Goal: Task Accomplishment & Management: Manage account settings

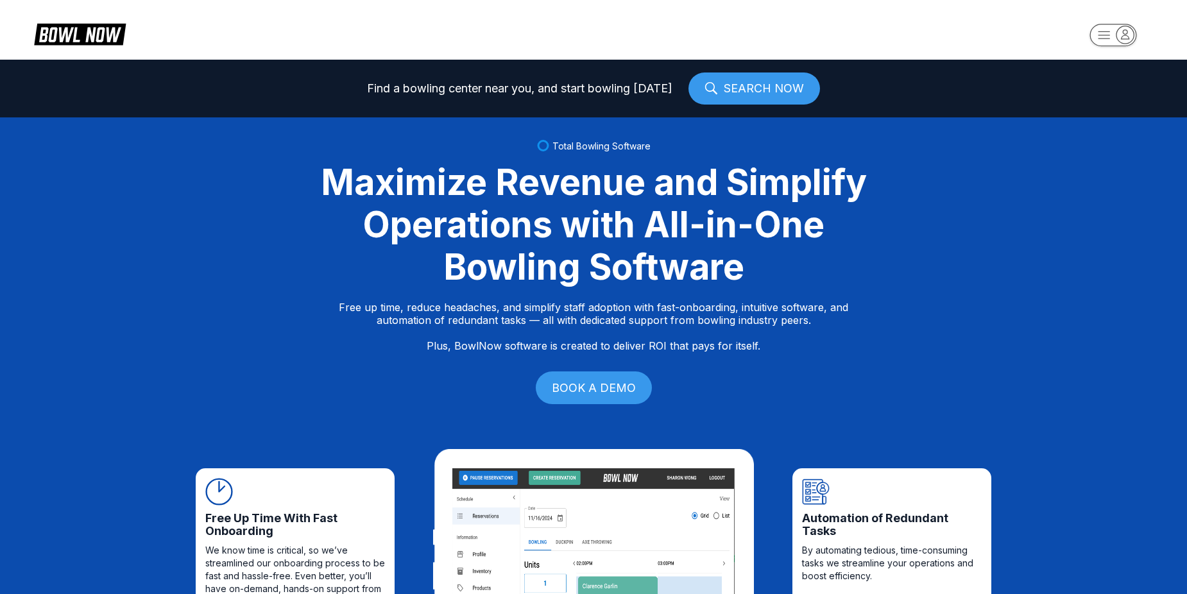
click at [1106, 35] on rect "button" at bounding box center [1113, 35] width 47 height 22
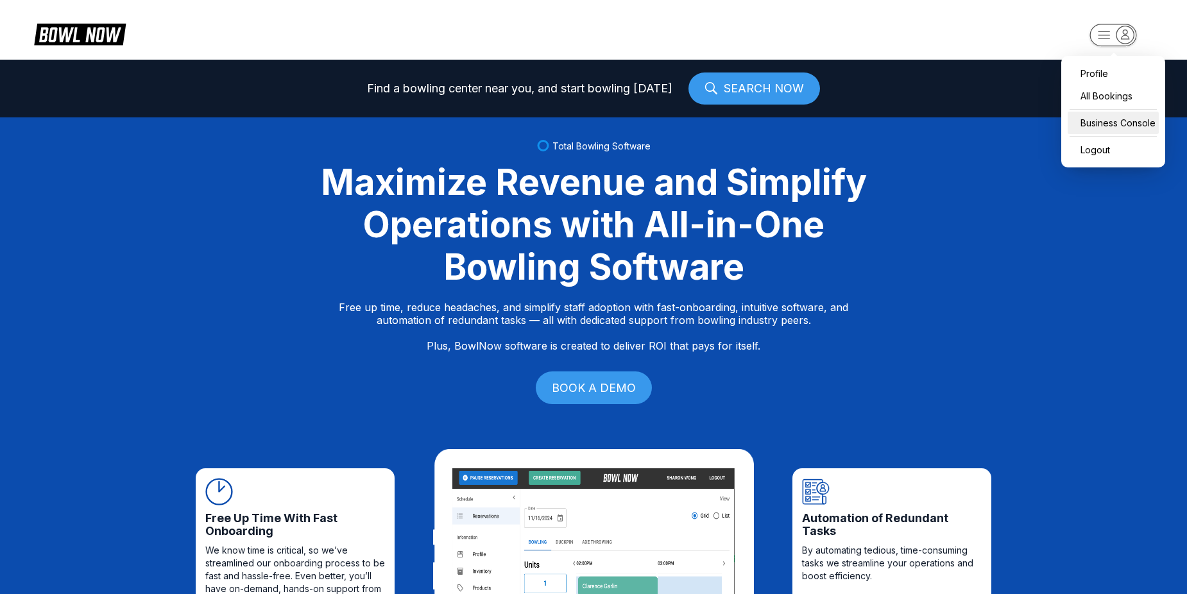
click at [1102, 119] on div "Business Console" at bounding box center [1113, 123] width 91 height 22
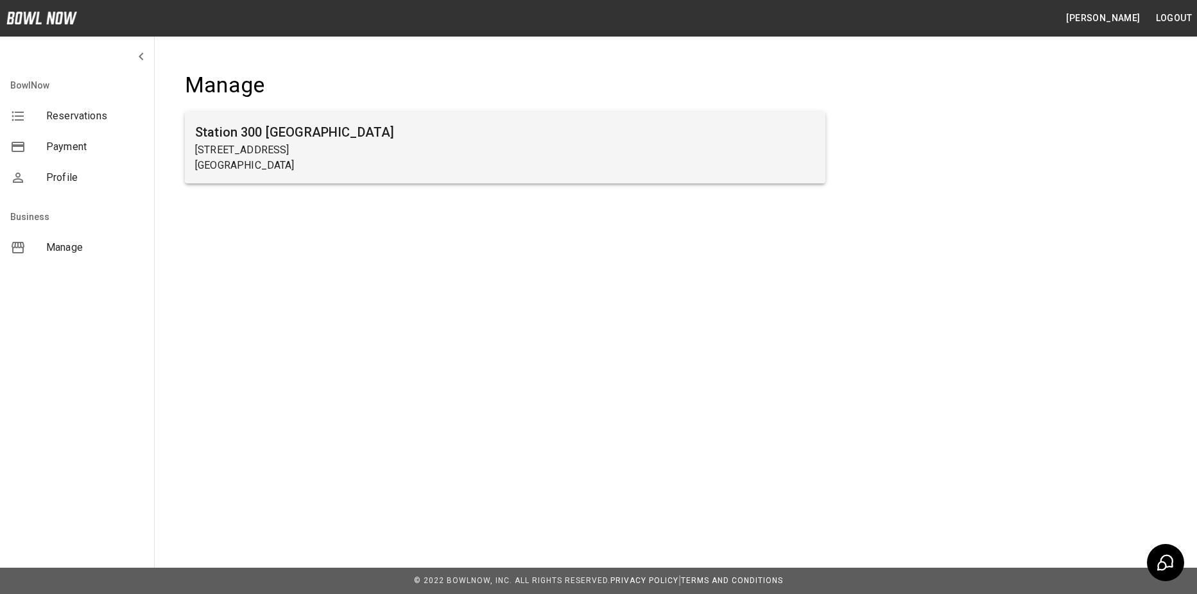
click at [427, 169] on p "[GEOGRAPHIC_DATA]" at bounding box center [505, 165] width 620 height 15
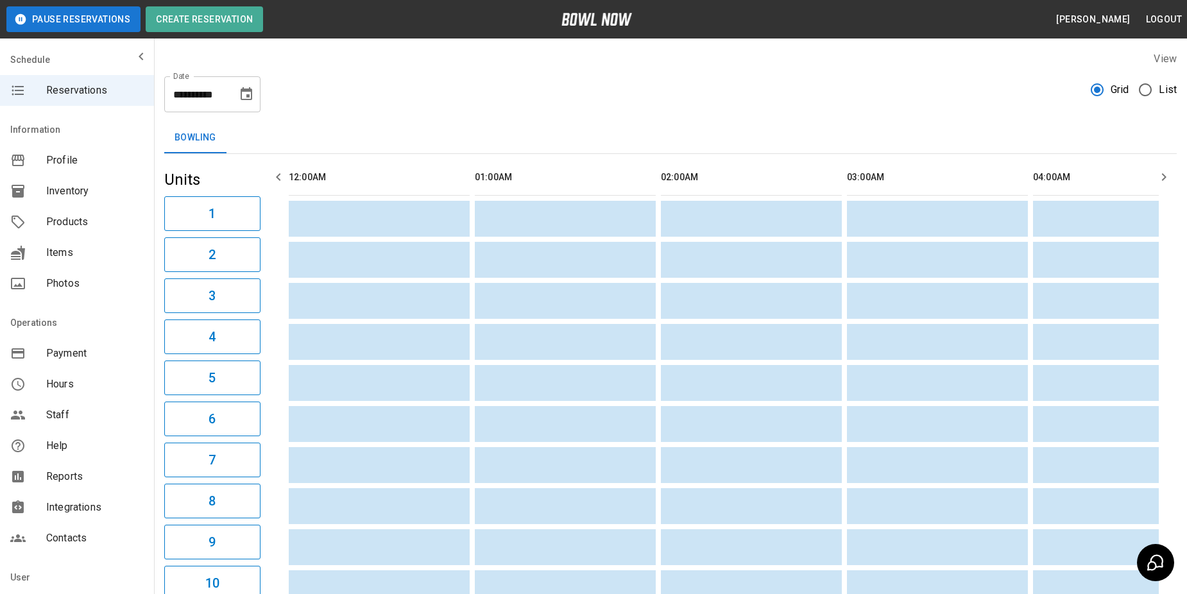
scroll to position [0, 3350]
drag, startPoint x: 964, startPoint y: 82, endPoint x: 1114, endPoint y: 112, distance: 152.7
click at [990, 83] on div "**********" at bounding box center [670, 89] width 1013 height 46
